Goal: Task Accomplishment & Management: Use online tool/utility

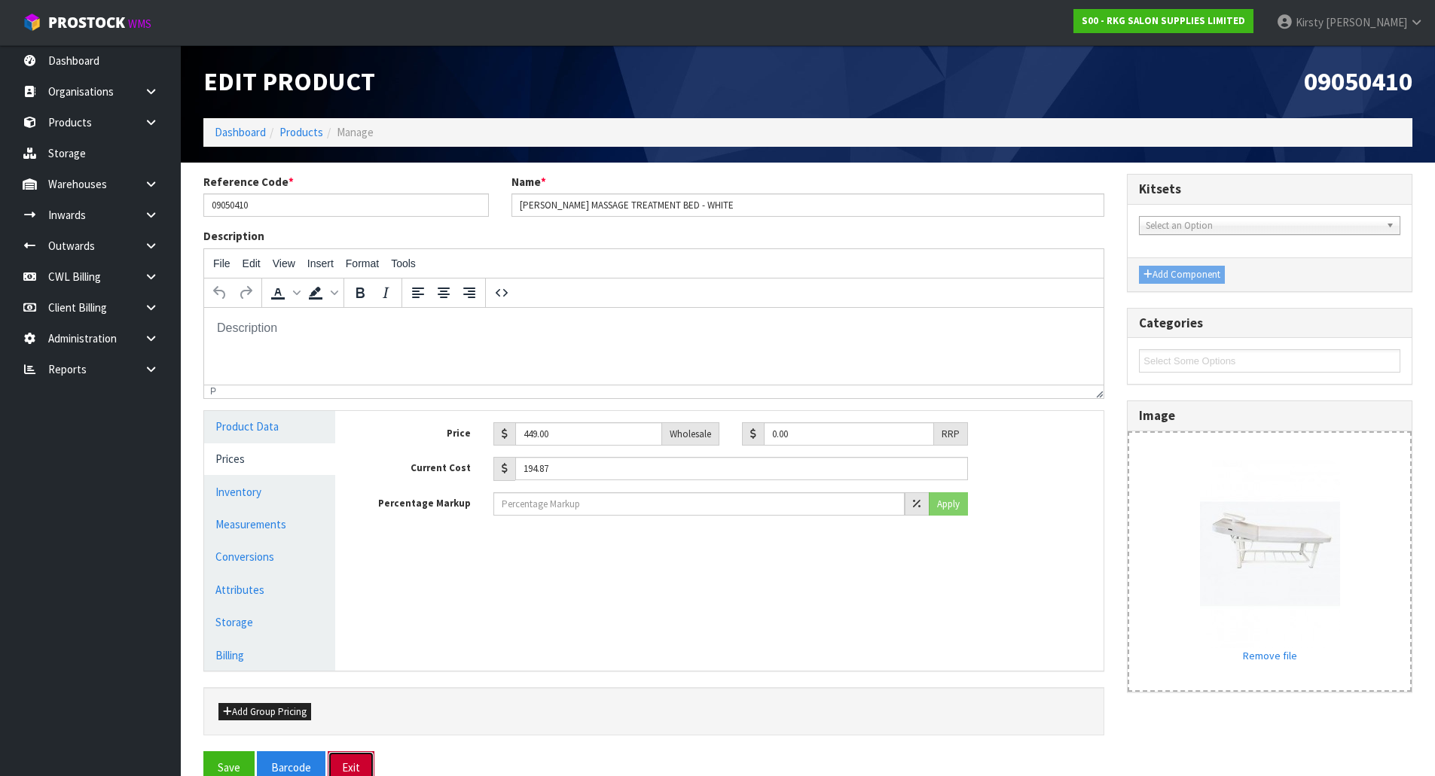
click at [347, 768] on button "Exit" at bounding box center [351, 768] width 47 height 32
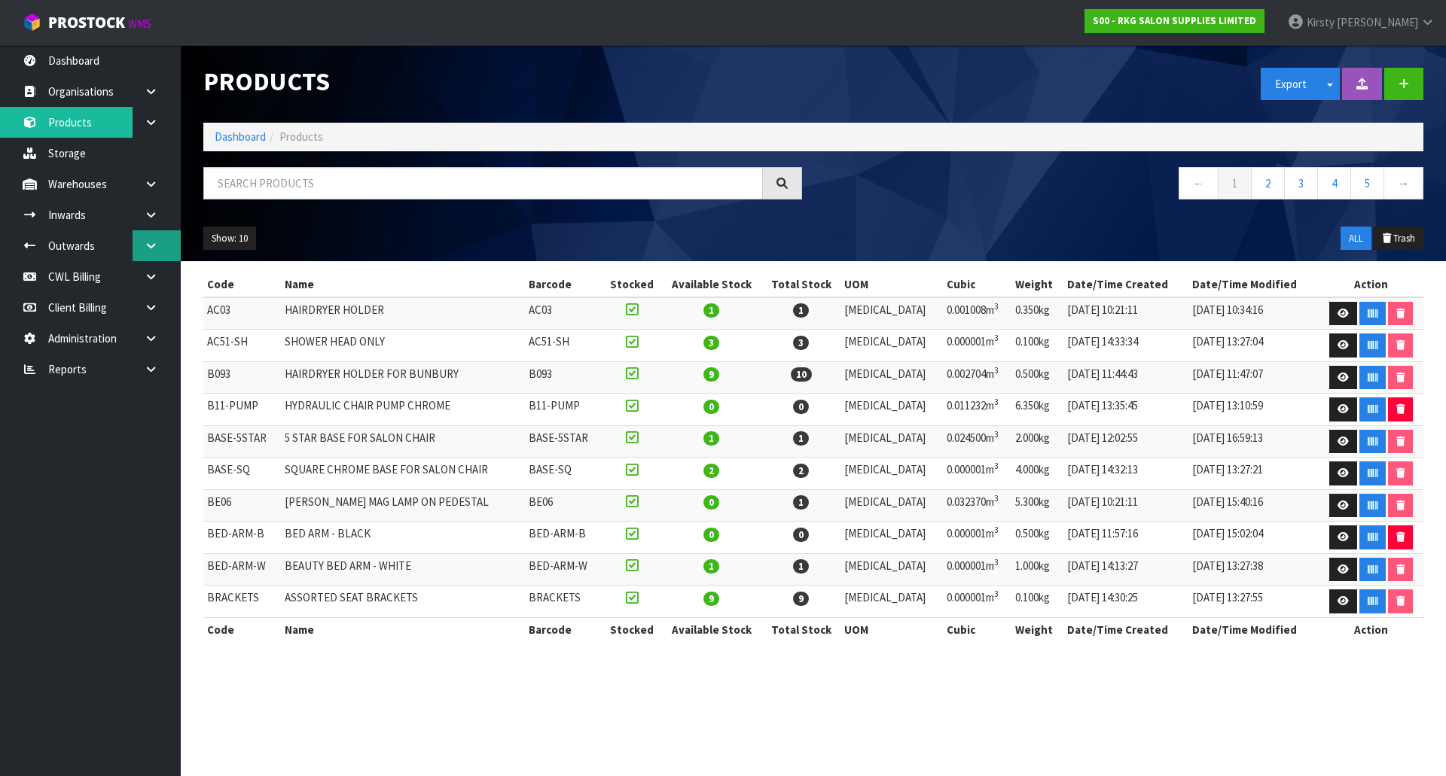
click at [145, 242] on icon at bounding box center [151, 245] width 14 height 11
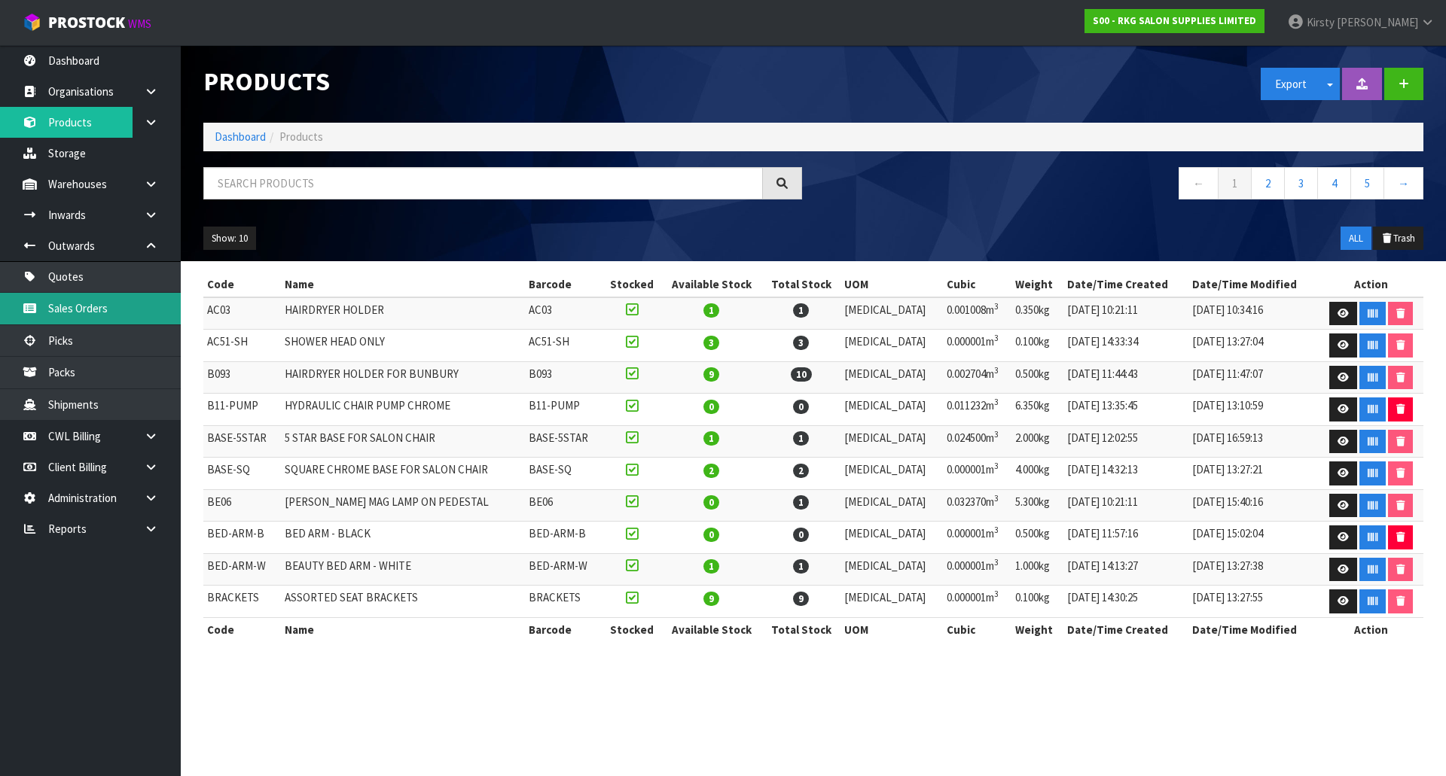
click at [71, 301] on link "Sales Orders" at bounding box center [90, 308] width 181 height 31
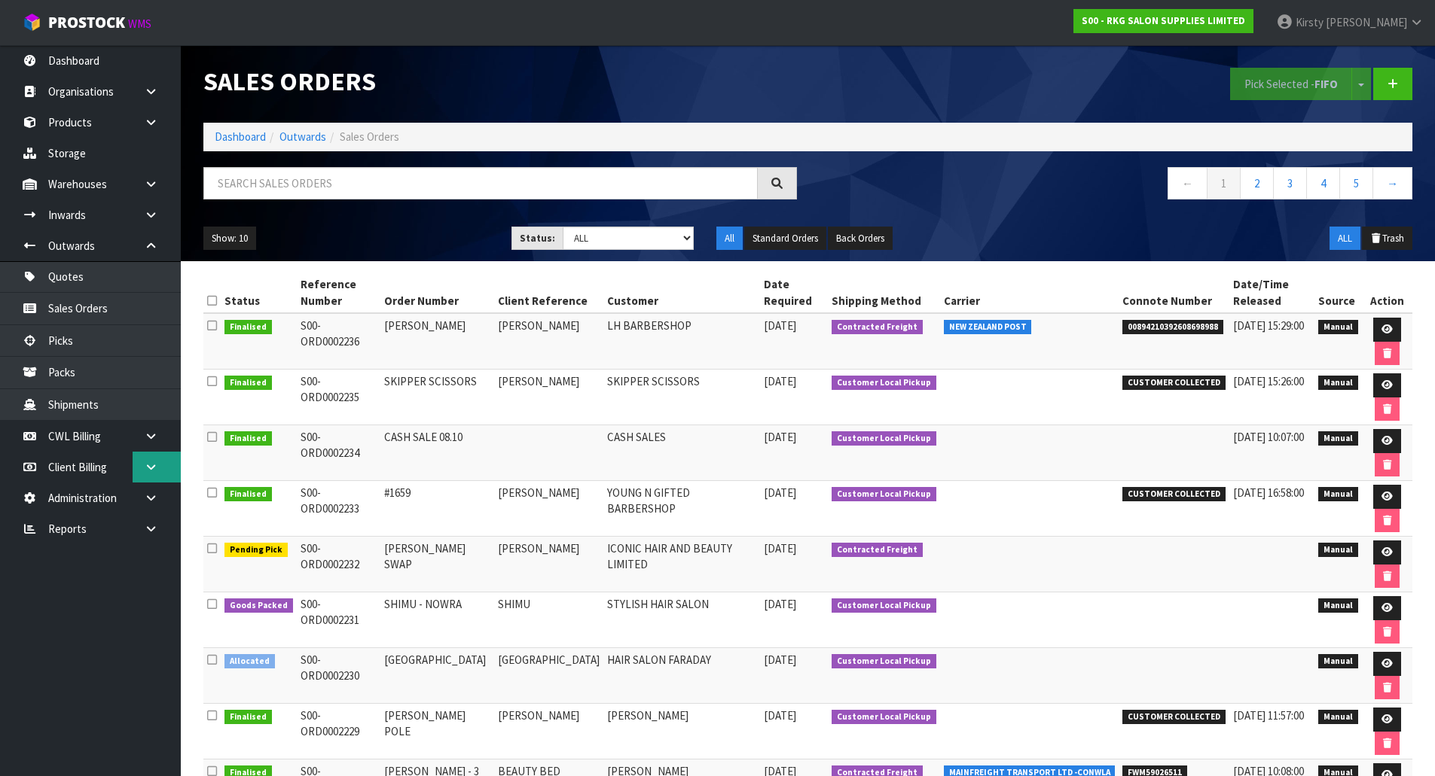
click at [151, 465] on icon at bounding box center [151, 467] width 14 height 11
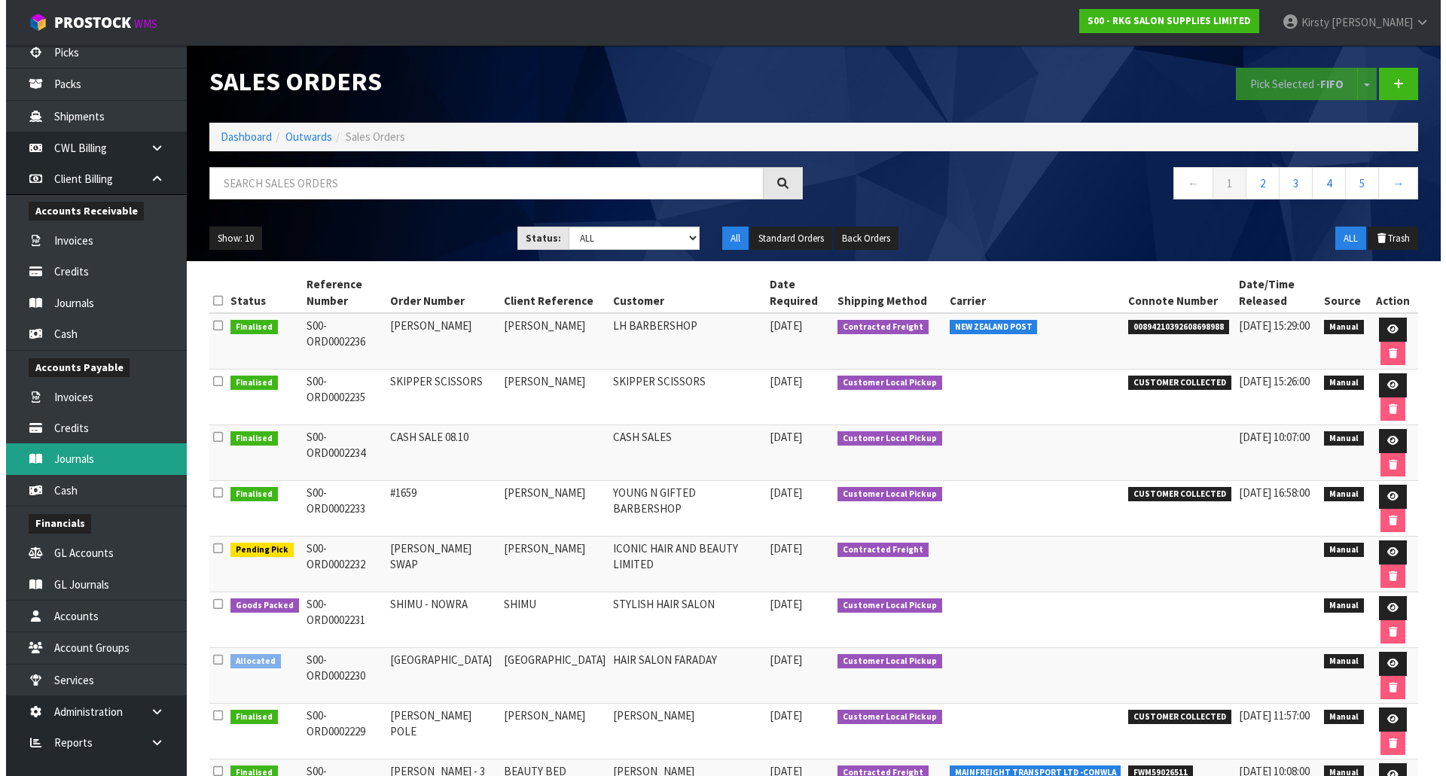
scroll to position [300, 0]
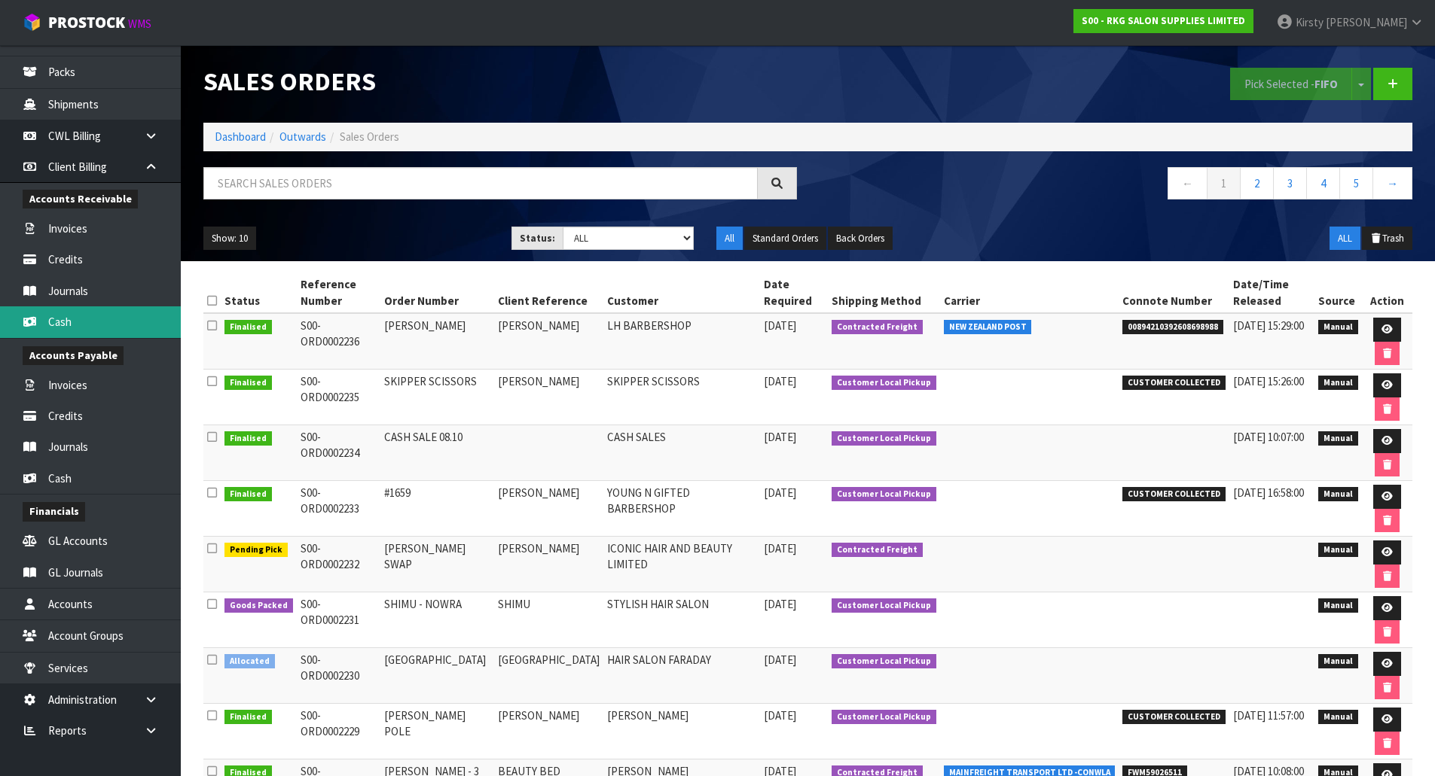
click at [72, 324] on link "Cash" at bounding box center [90, 322] width 181 height 31
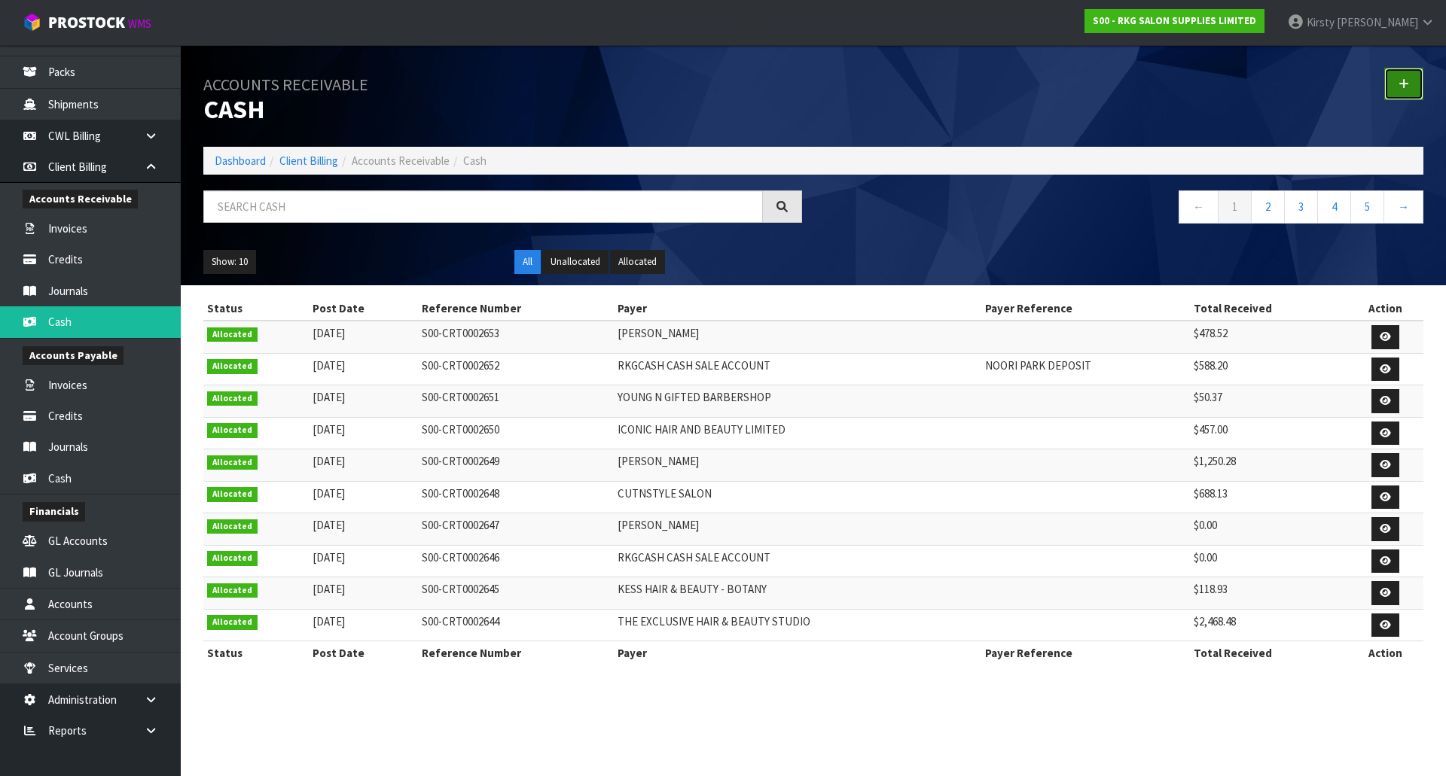
click at [1403, 77] on link at bounding box center [1403, 84] width 39 height 32
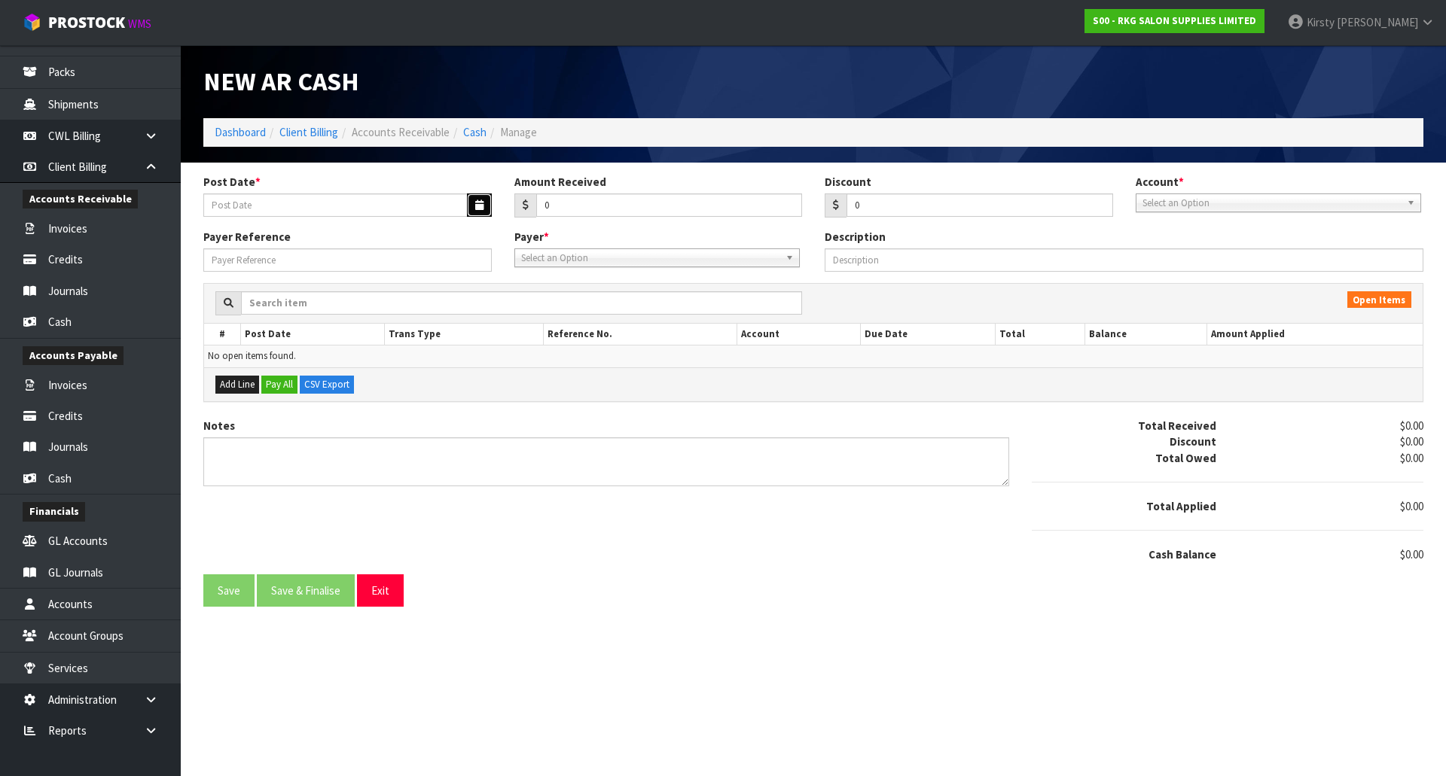
click at [483, 206] on icon "button" at bounding box center [479, 205] width 8 height 10
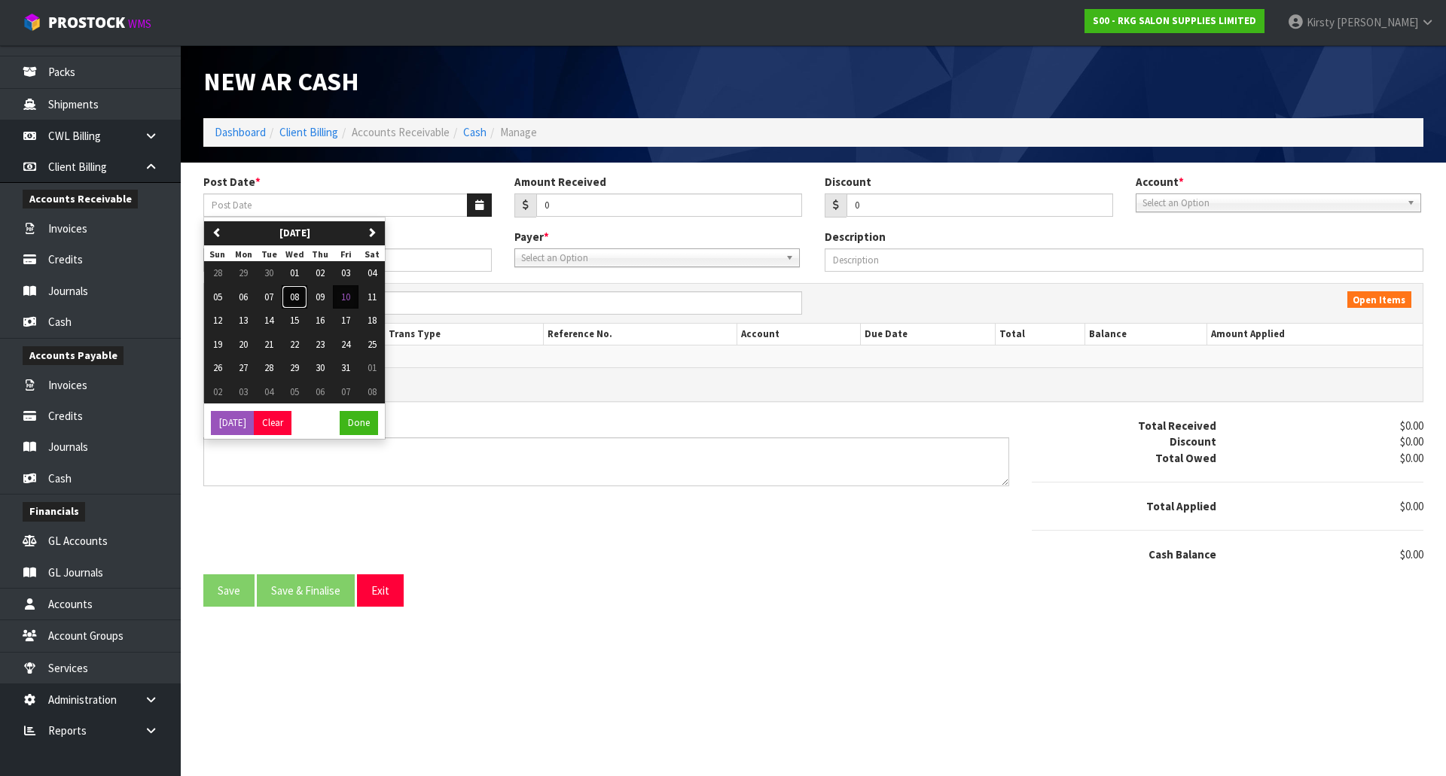
click at [299, 292] on span "08" at bounding box center [294, 297] width 9 height 13
type input "[DATE]"
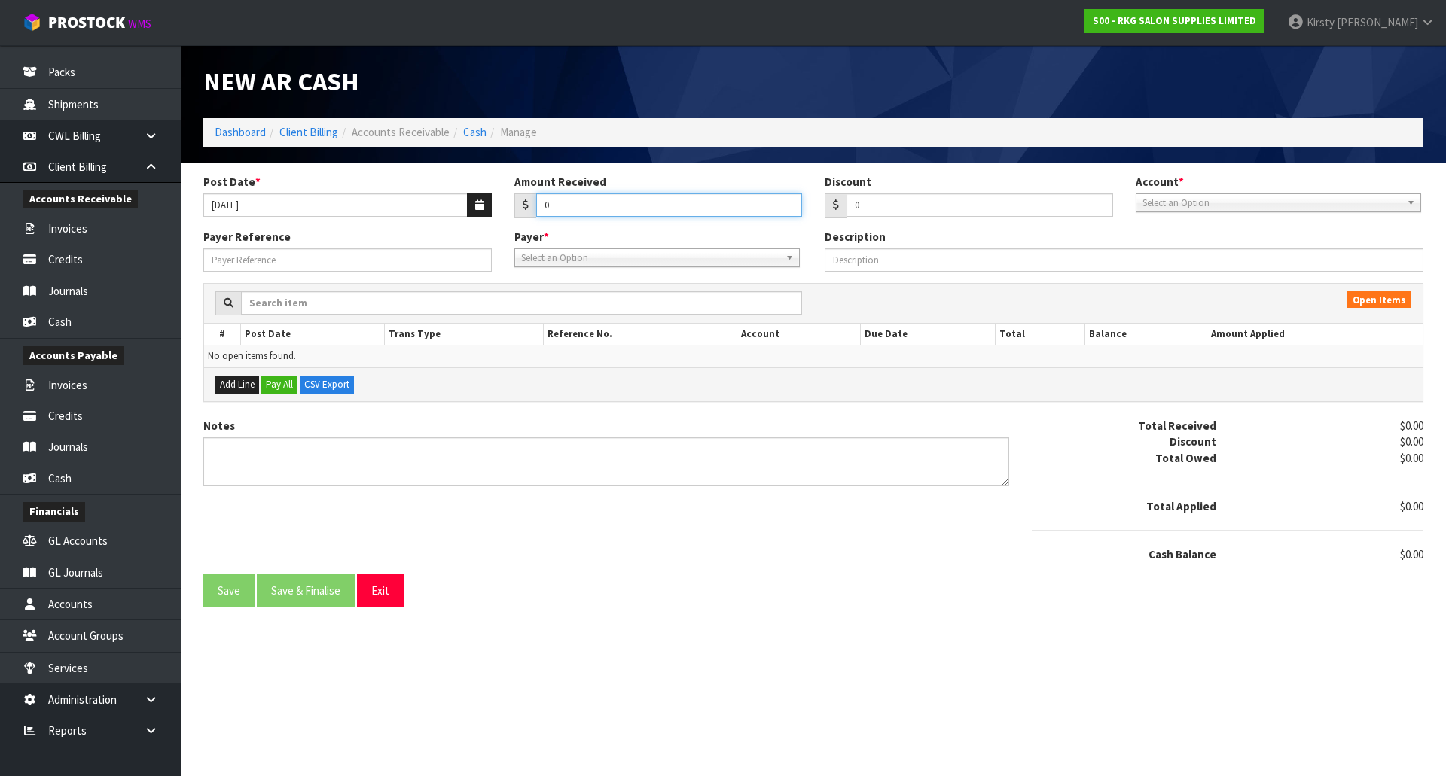
drag, startPoint x: 558, startPoint y: 206, endPoint x: 522, endPoint y: 209, distance: 36.2
click at [521, 209] on div "0" at bounding box center [658, 206] width 288 height 24
type input "1647.66"
click at [1153, 211] on span "Select an Option" at bounding box center [1271, 203] width 258 height 18
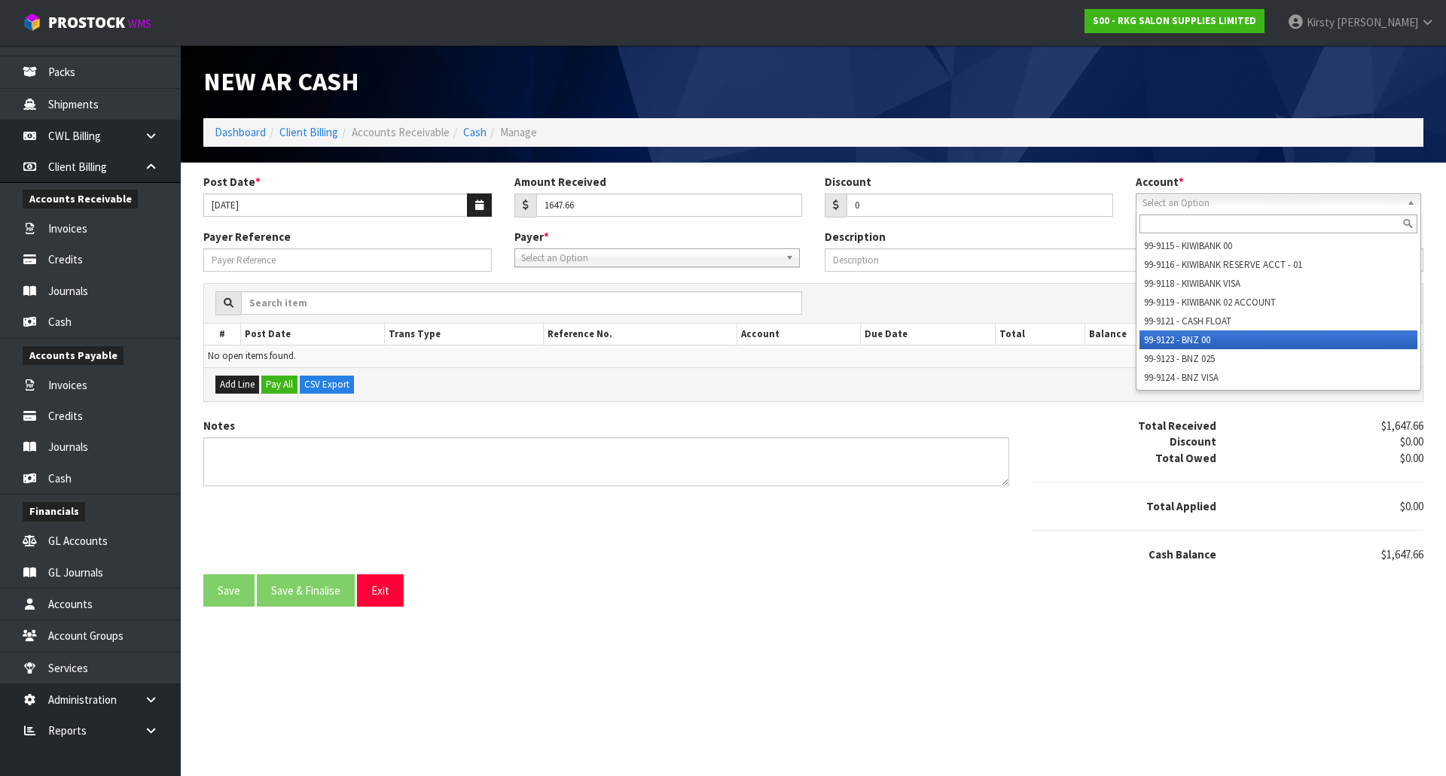
click at [1173, 338] on li "99-9122 - BNZ 00" at bounding box center [1278, 340] width 278 height 19
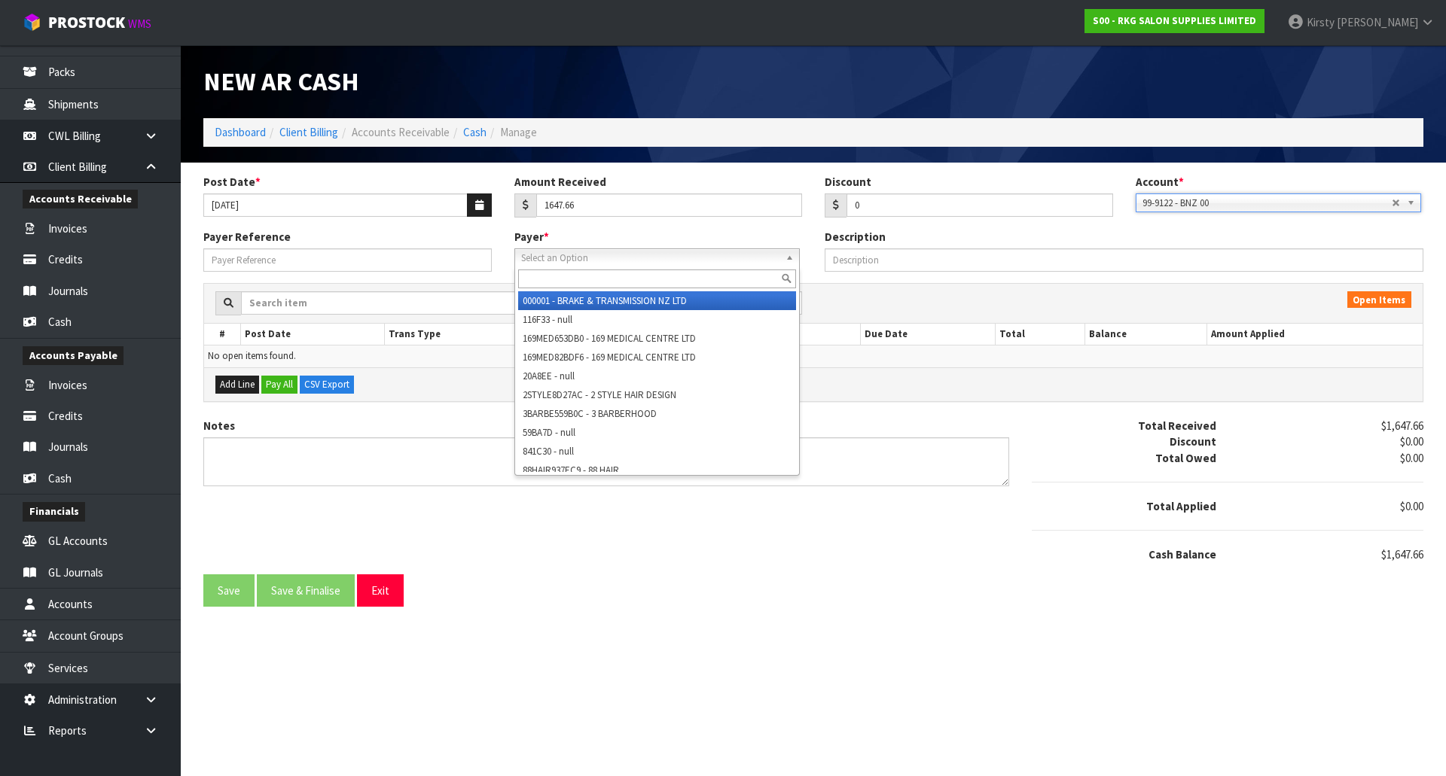
click at [547, 254] on span "Select an Option" at bounding box center [650, 258] width 258 height 18
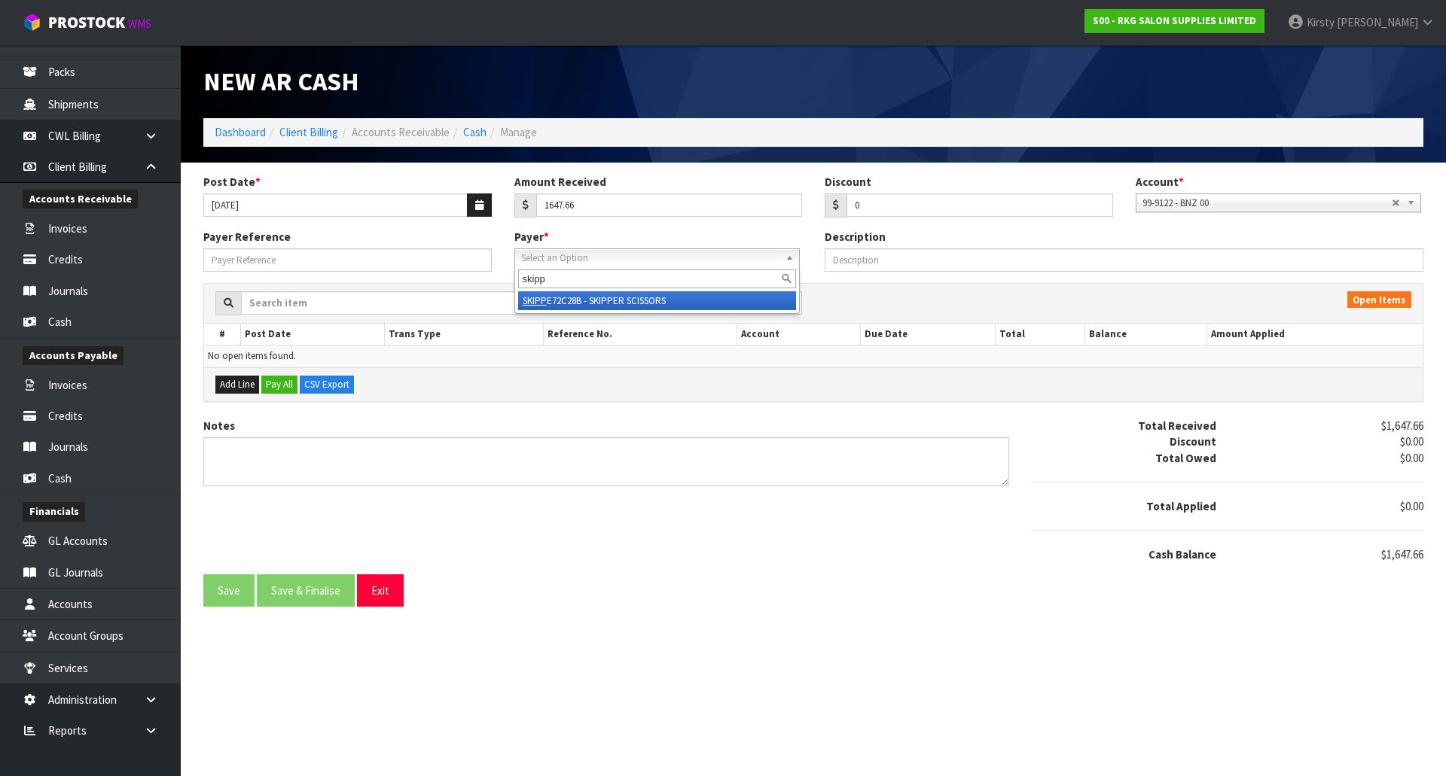
type input "skipp"
click at [569, 299] on li "SKIPP E72C28B - SKIPPER SCISSORS" at bounding box center [657, 300] width 278 height 19
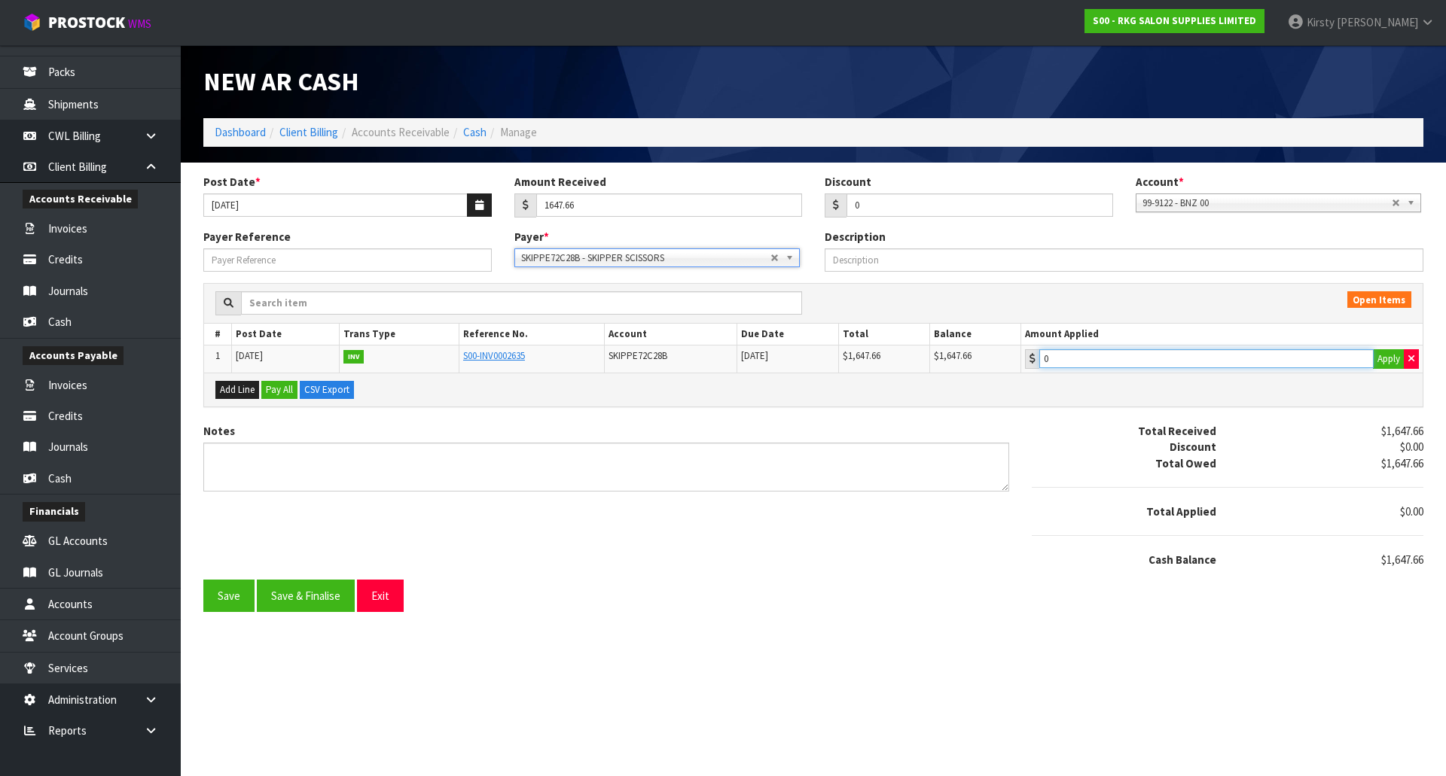
type input "1647.66"
click at [1121, 361] on input "1647.66" at bounding box center [1206, 358] width 334 height 19
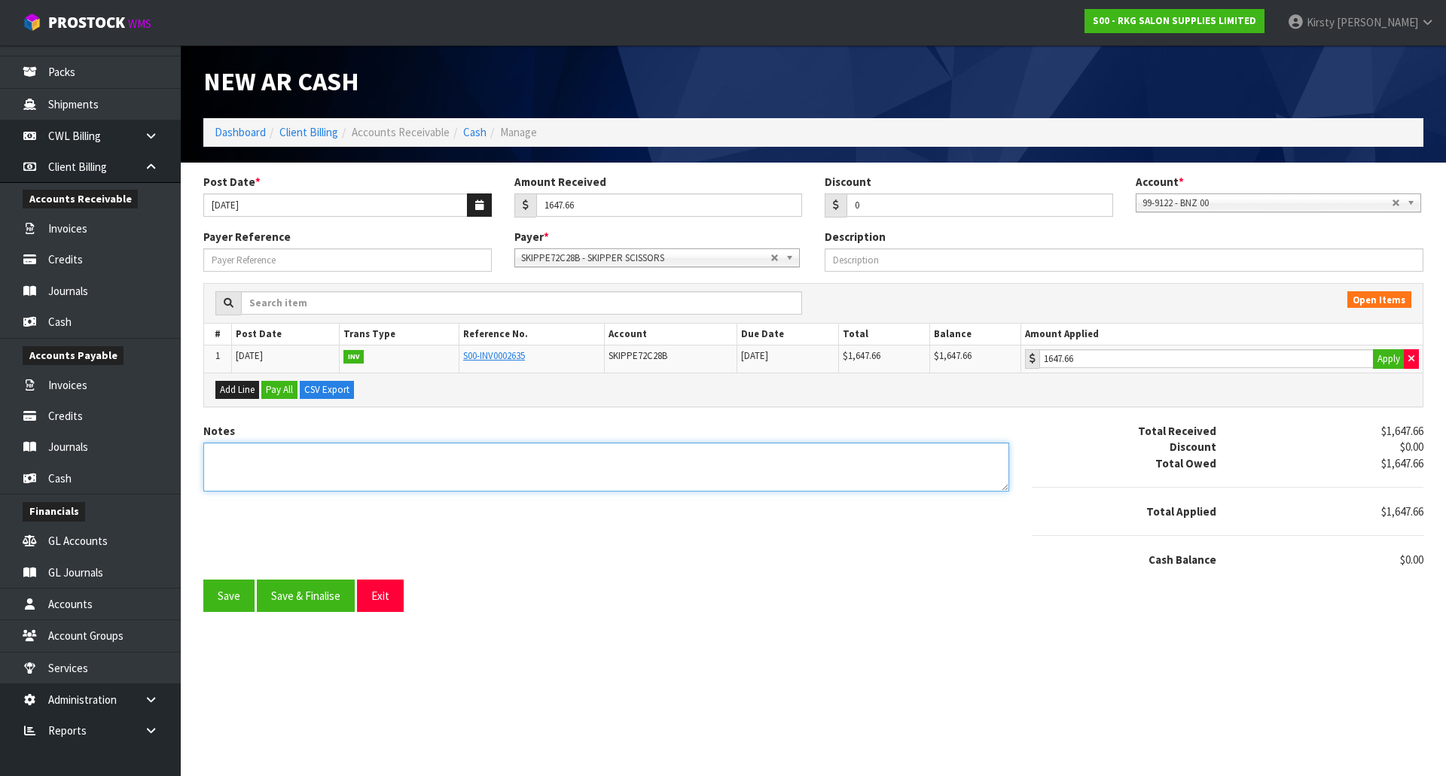
click at [246, 454] on textarea "Notes" at bounding box center [606, 467] width 806 height 49
type textarea "DC 8.10"
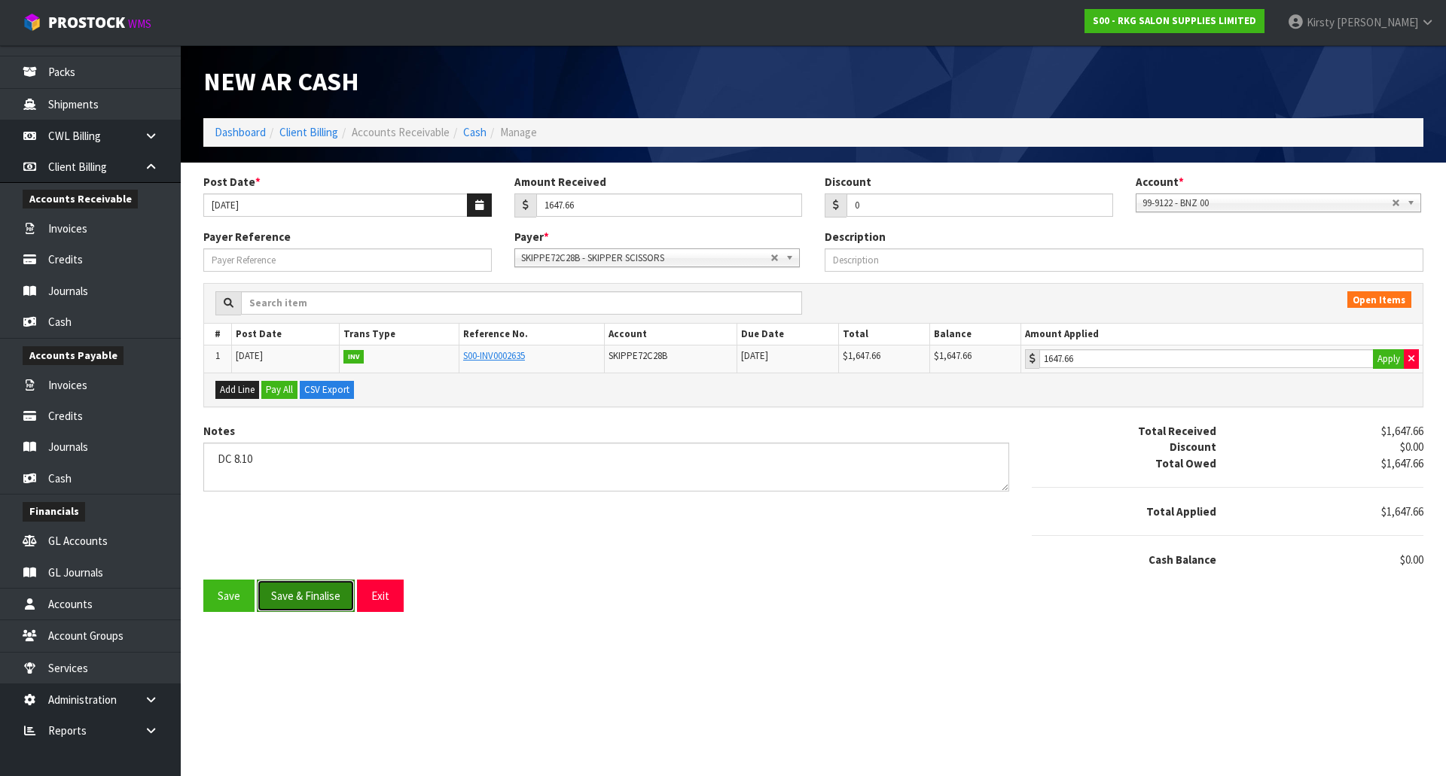
click at [303, 607] on button "Save & Finalise" at bounding box center [306, 596] width 98 height 32
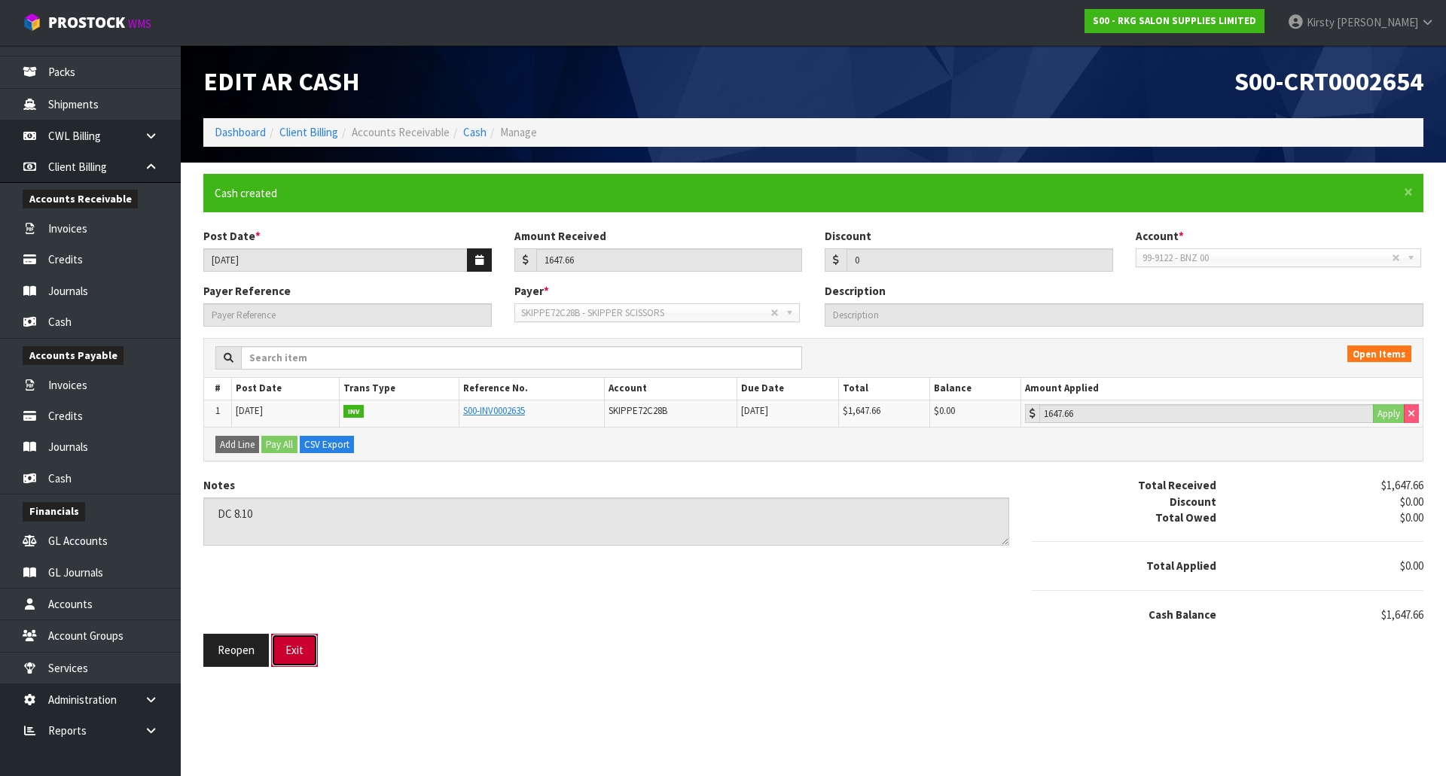
click at [287, 651] on button "Exit" at bounding box center [294, 650] width 47 height 32
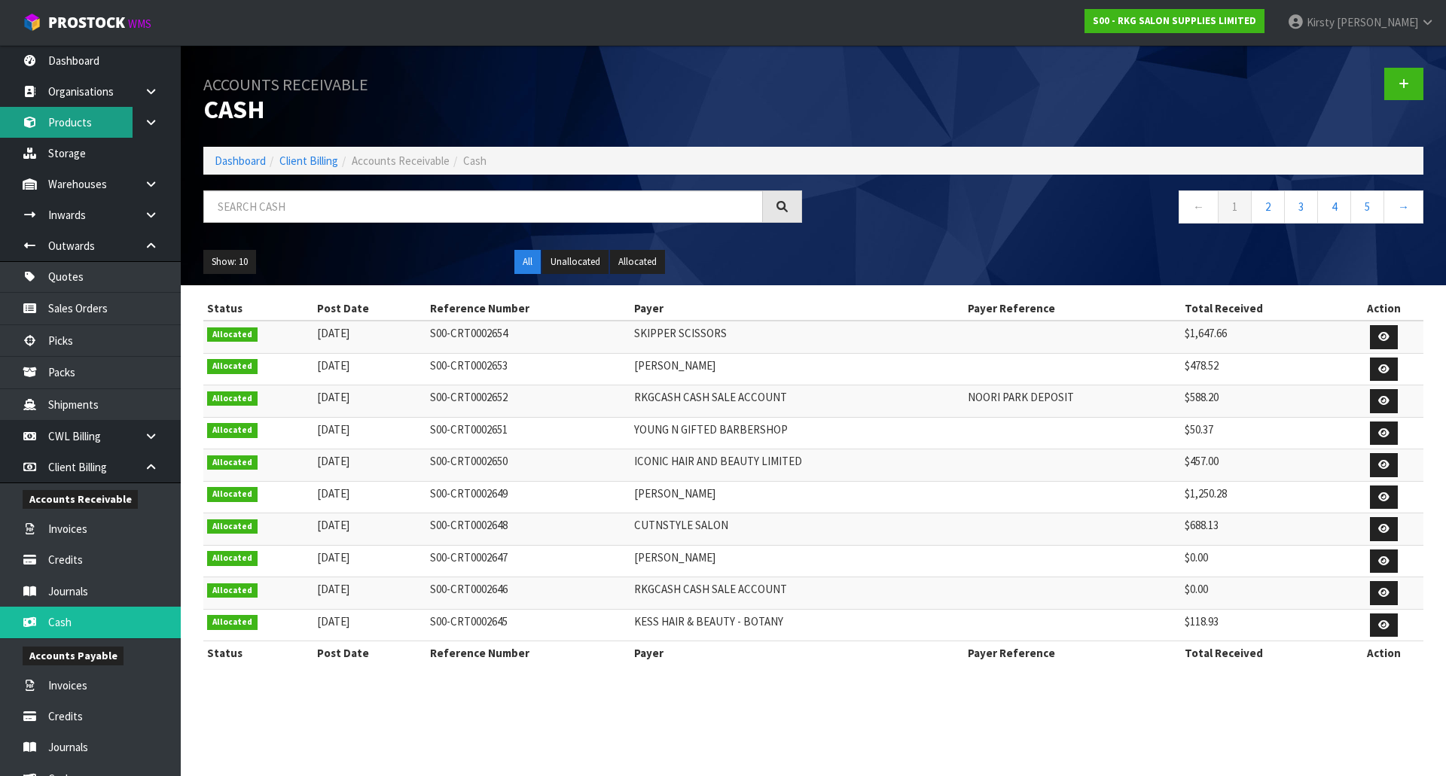
click at [75, 122] on link "Products" at bounding box center [90, 122] width 181 height 31
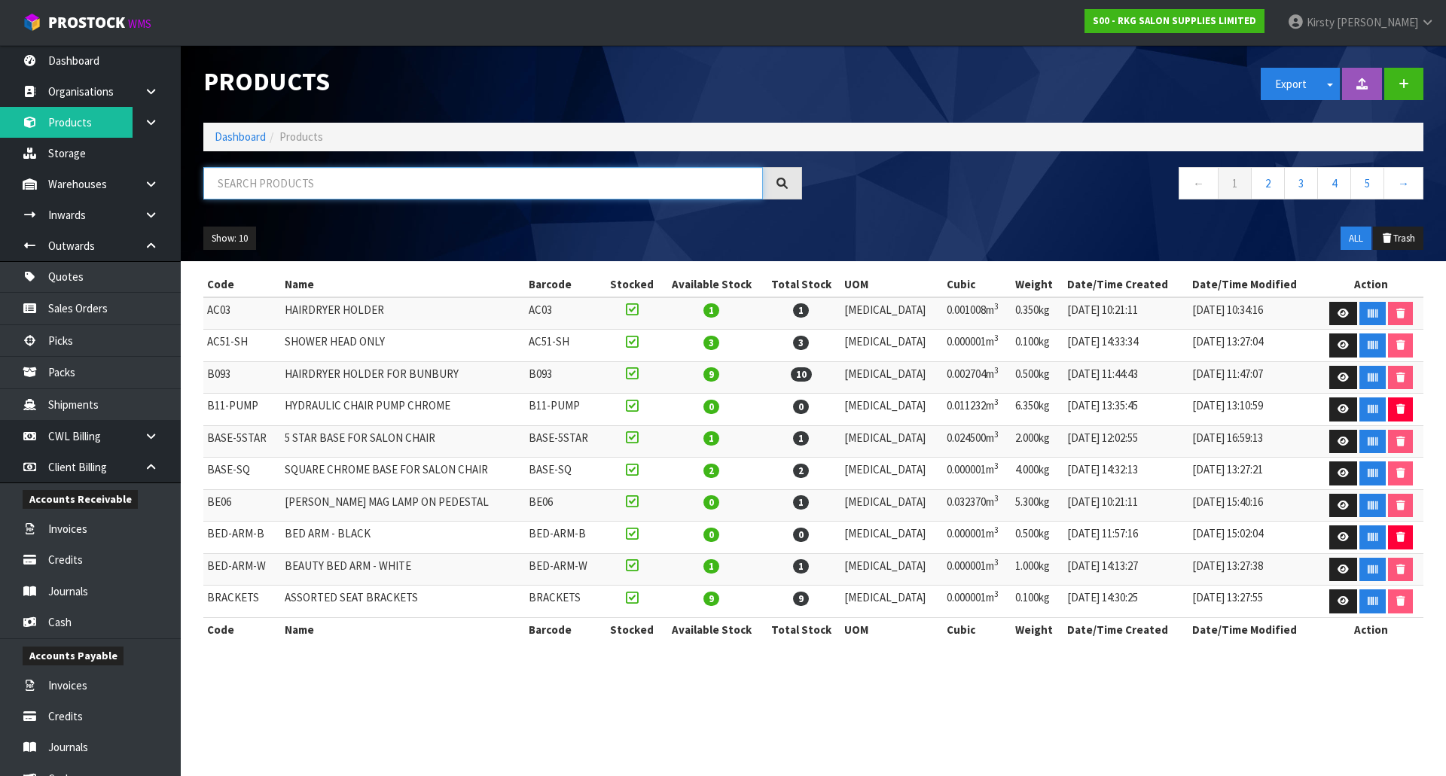
click at [269, 186] on input "text" at bounding box center [483, 183] width 560 height 32
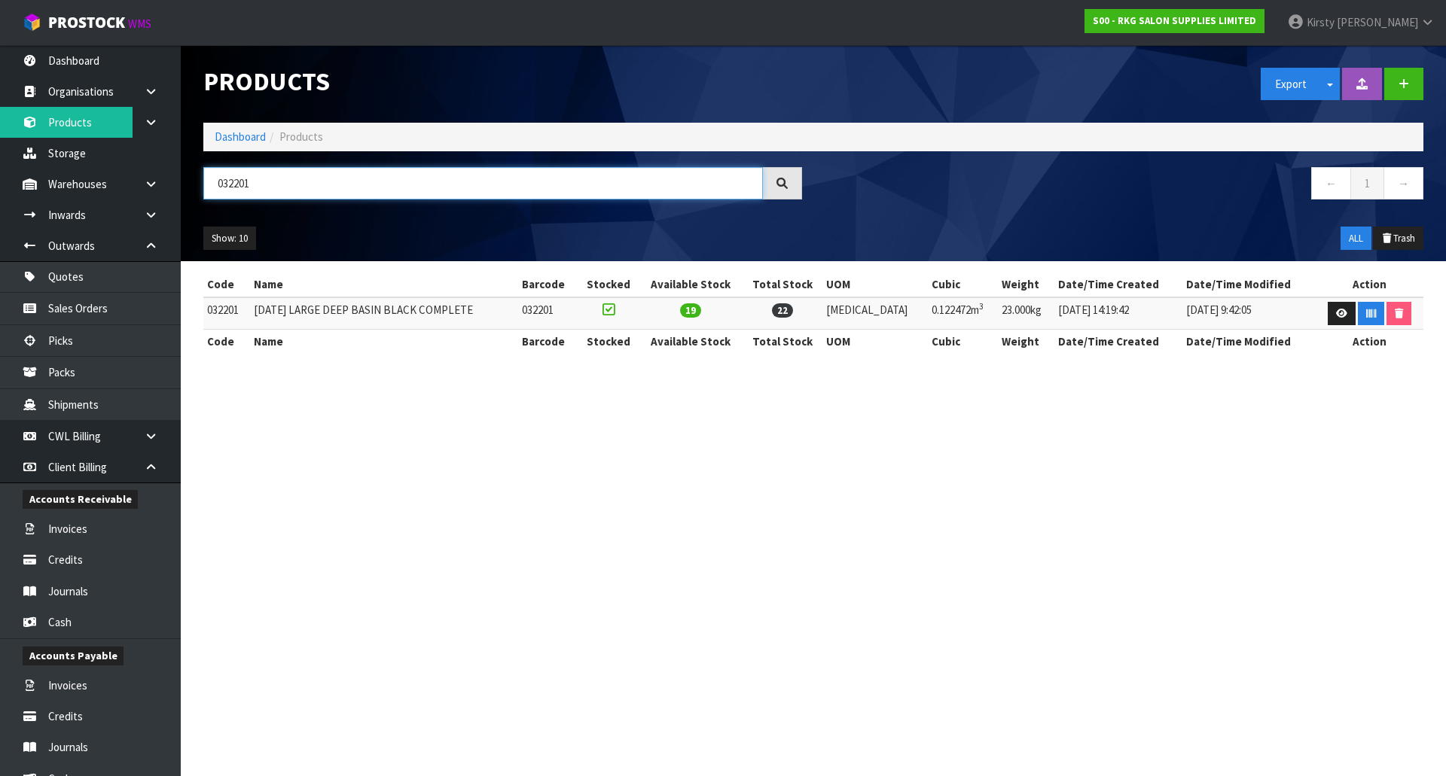
drag, startPoint x: 256, startPoint y: 178, endPoint x: 187, endPoint y: 186, distance: 69.8
click at [187, 186] on header "Products Export Split button! SOH Summary Measurements Dangerous Goods Import P…" at bounding box center [813, 153] width 1265 height 216
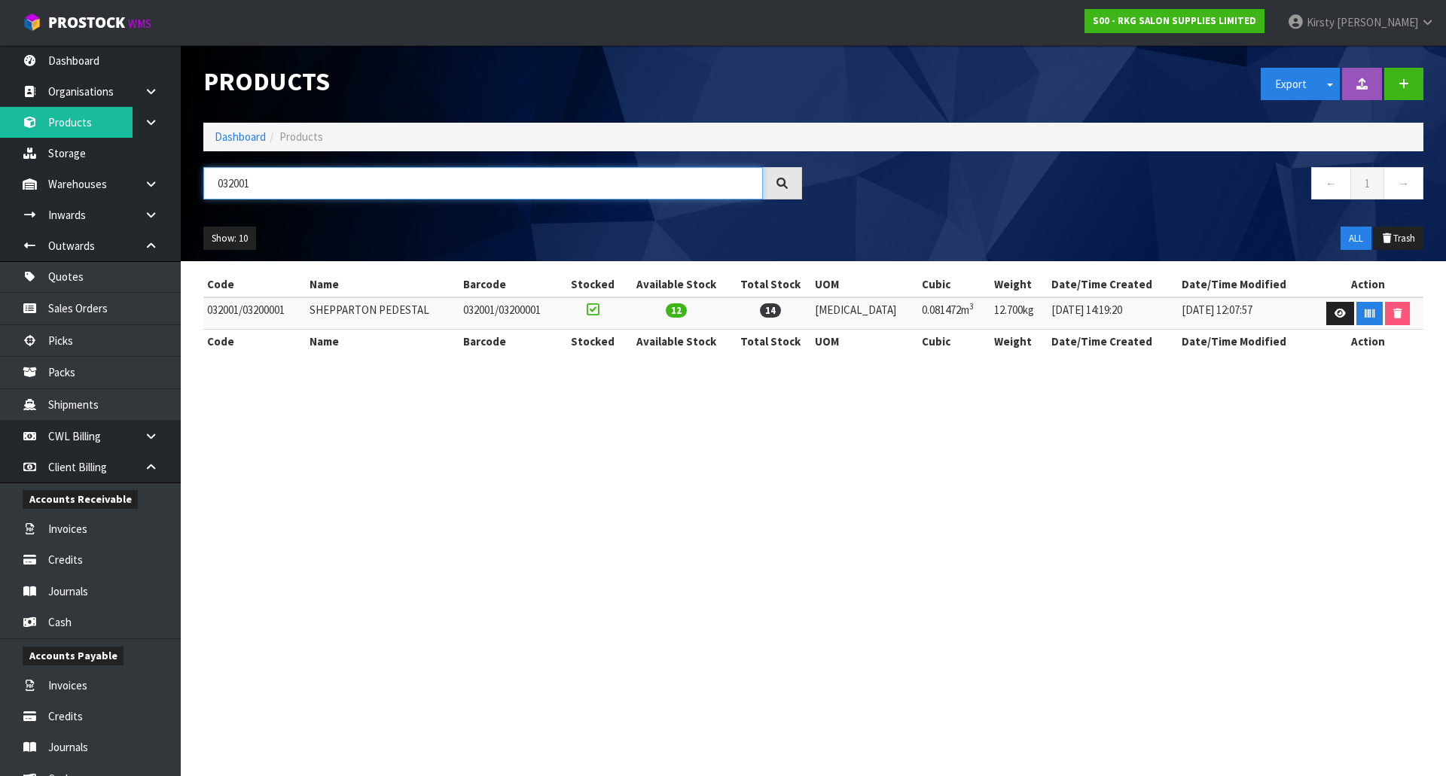
type input "032001"
